Goal: Navigation & Orientation: Find specific page/section

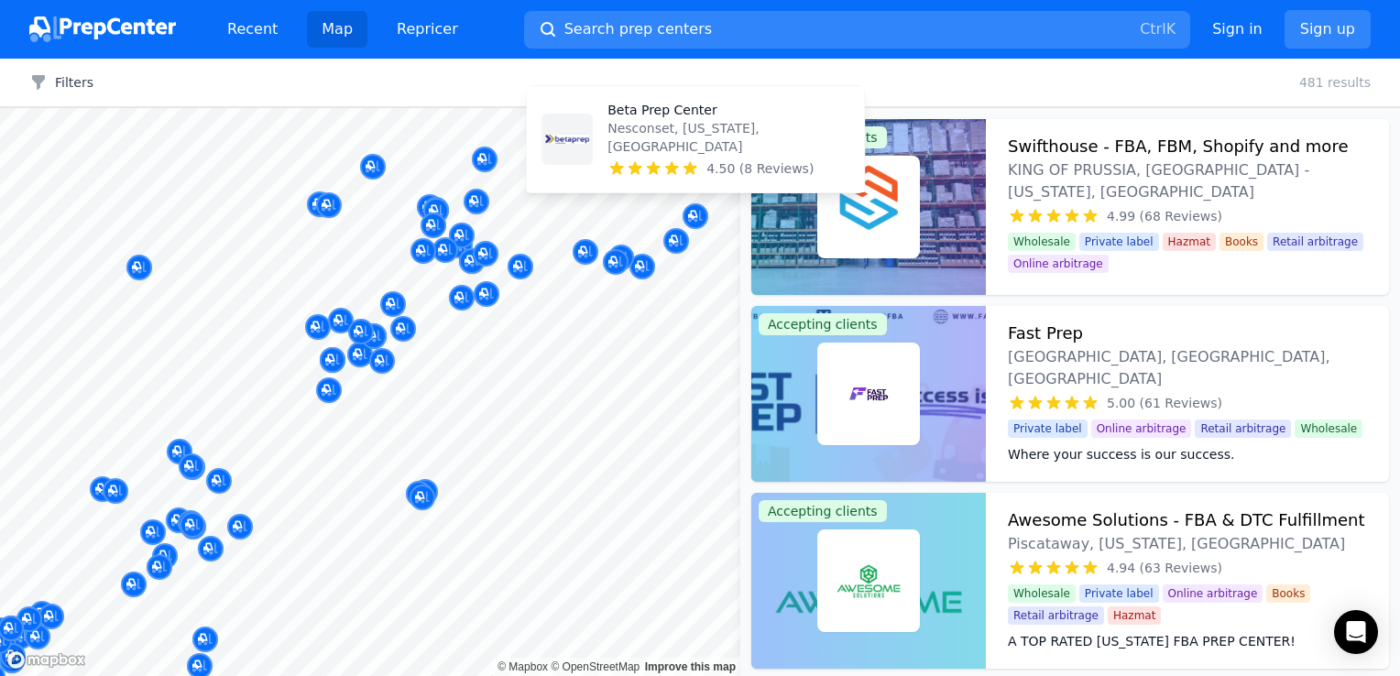
click at [685, 171] on icon at bounding box center [690, 168] width 18 height 18
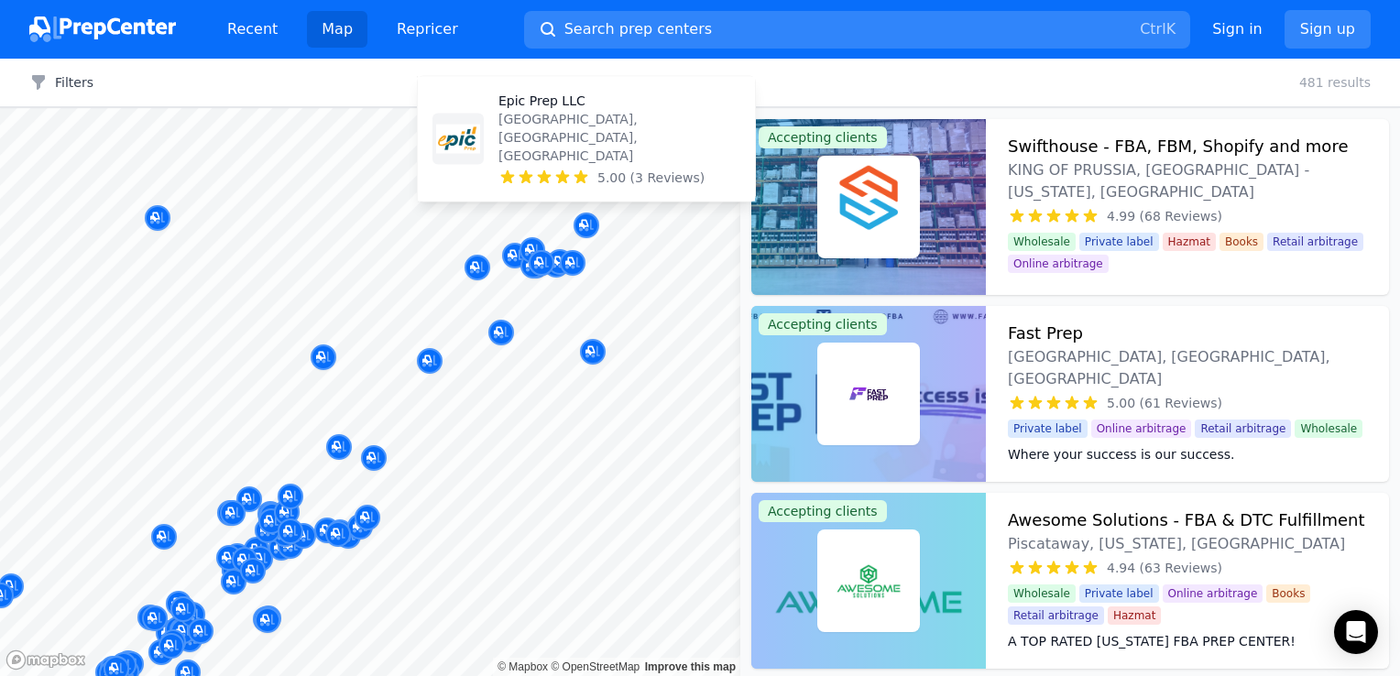
click at [586, 177] on icon at bounding box center [581, 178] width 18 height 18
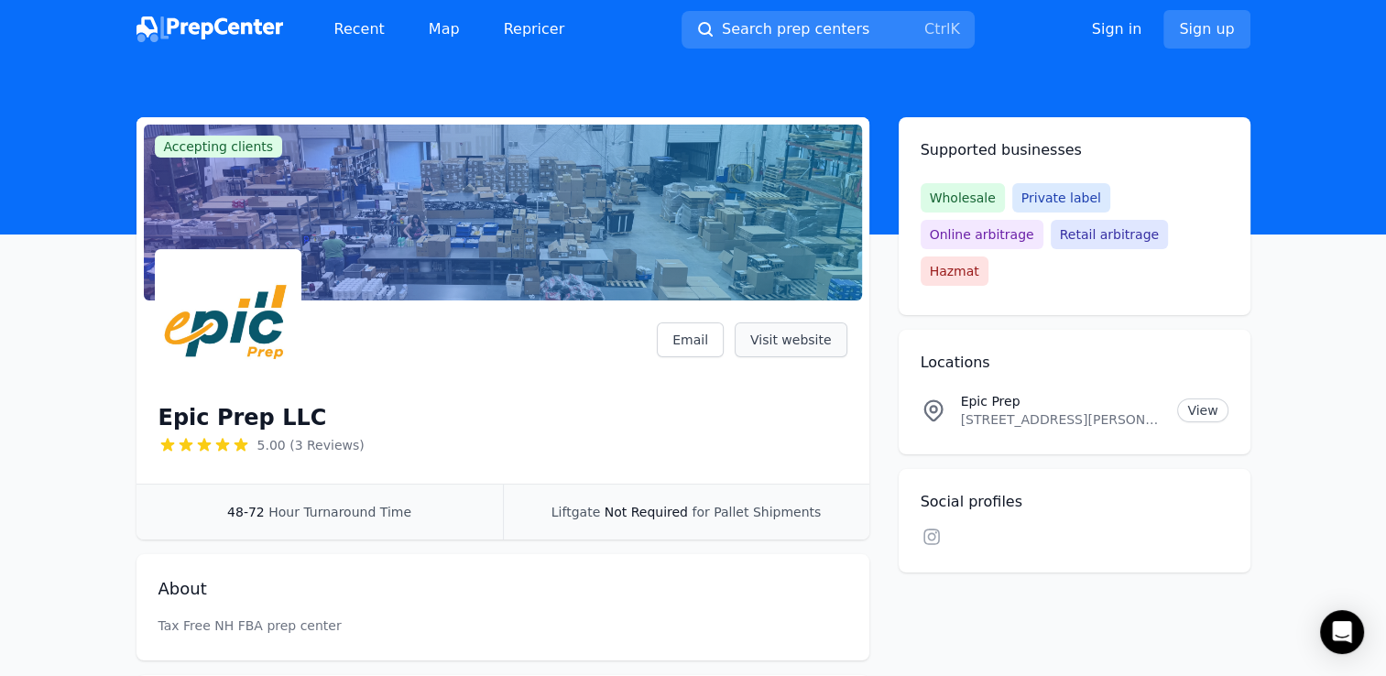
click at [780, 334] on link "Visit website" at bounding box center [791, 340] width 113 height 35
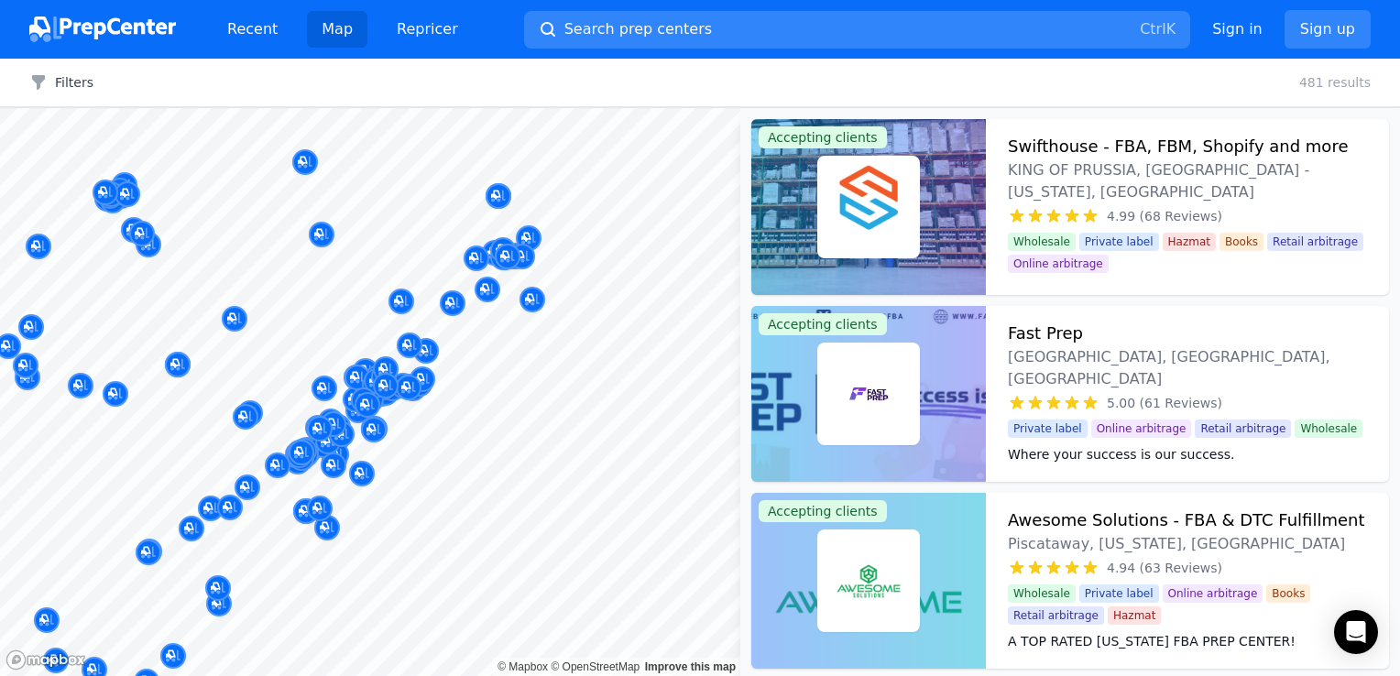
click at [401, 213] on body "Recent Map Repricer Search prep centers Ctrl K Open main menu Sign in Sign up F…" at bounding box center [700, 338] width 1400 height 676
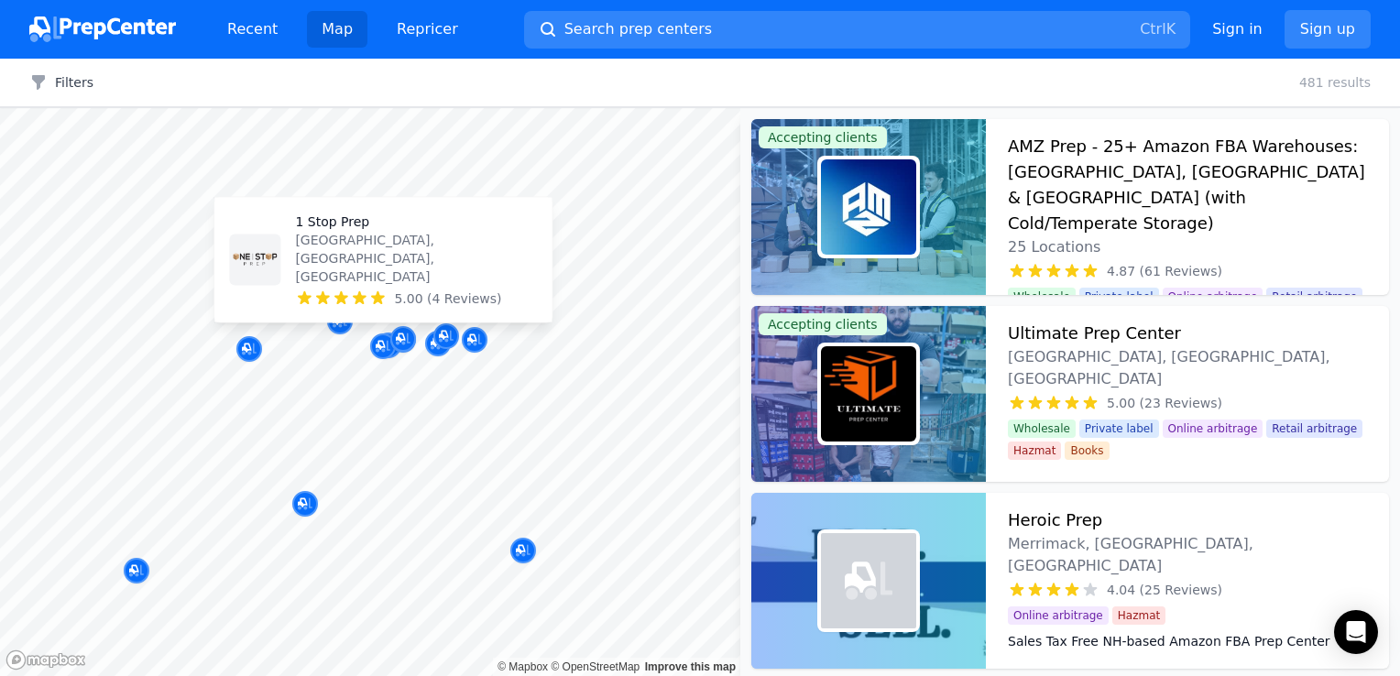
click at [385, 298] on icon at bounding box center [377, 299] width 18 height 18
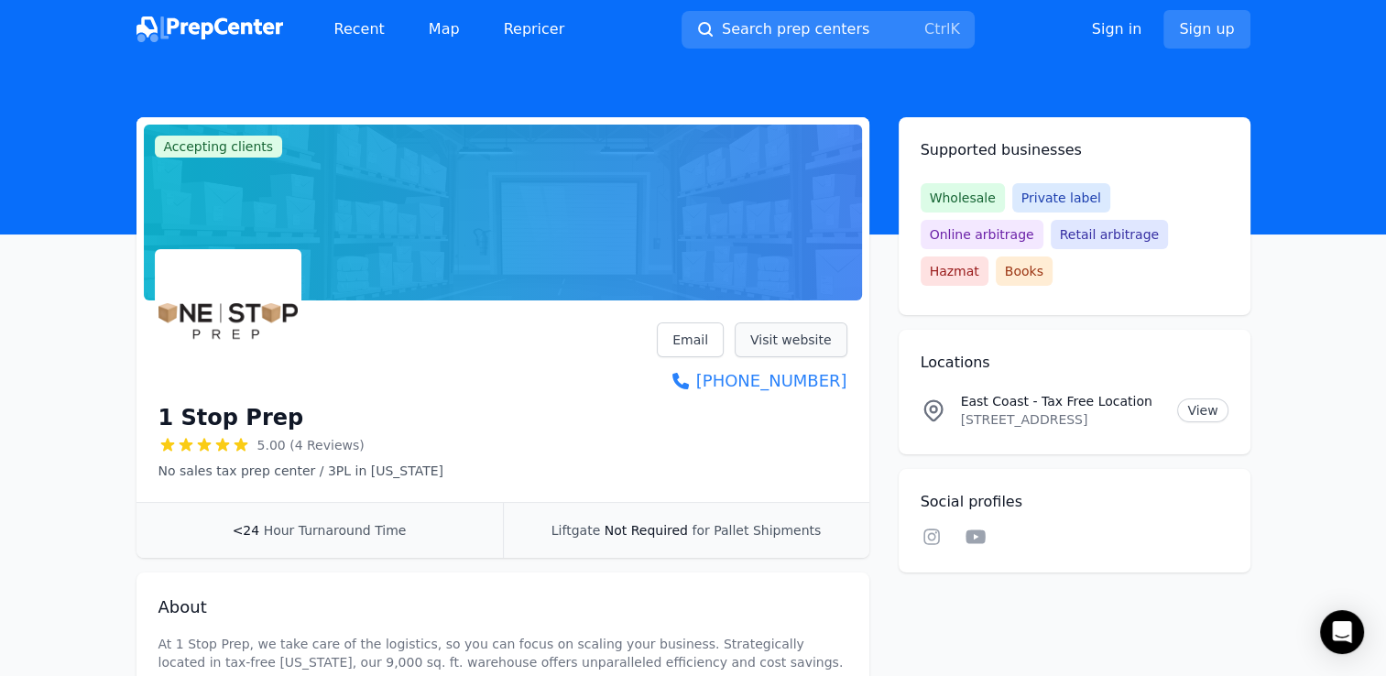
click at [776, 338] on link "Visit website" at bounding box center [791, 340] width 113 height 35
